Goal: Check status: Check status

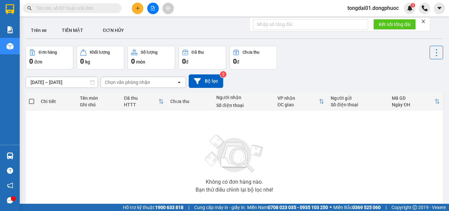
click at [104, 8] on input "text" at bounding box center [75, 8] width 78 height 7
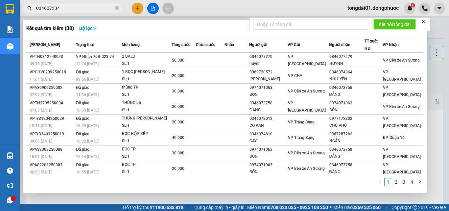
type input "0346073343"
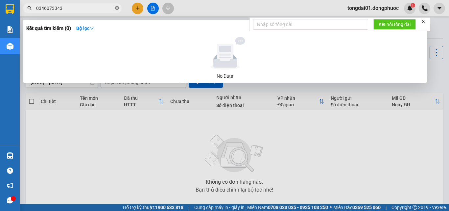
click at [118, 11] on span at bounding box center [117, 8] width 4 height 6
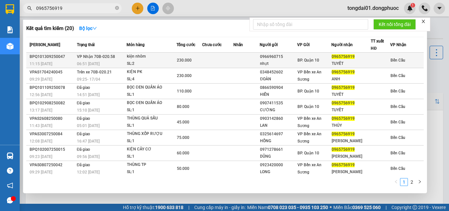
type input "0965756919"
click at [106, 61] on div "06:51 [DATE]" at bounding box center [101, 63] width 49 height 7
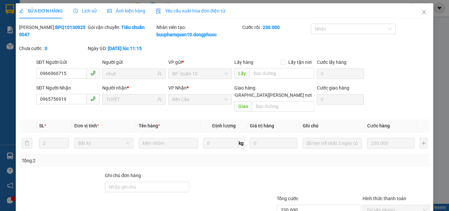
click at [84, 10] on span "Lịch sử" at bounding box center [84, 10] width 23 height 5
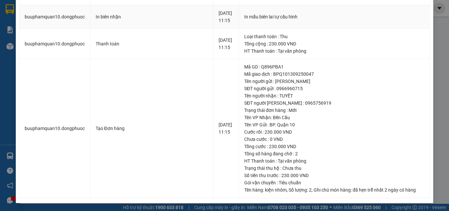
scroll to position [9, 0]
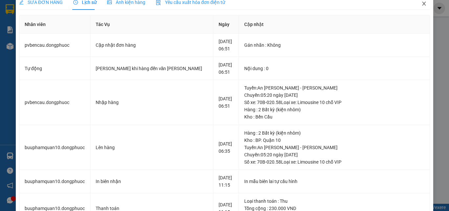
click at [421, 4] on icon "close" at bounding box center [423, 3] width 5 height 5
